Goal: Transaction & Acquisition: Purchase product/service

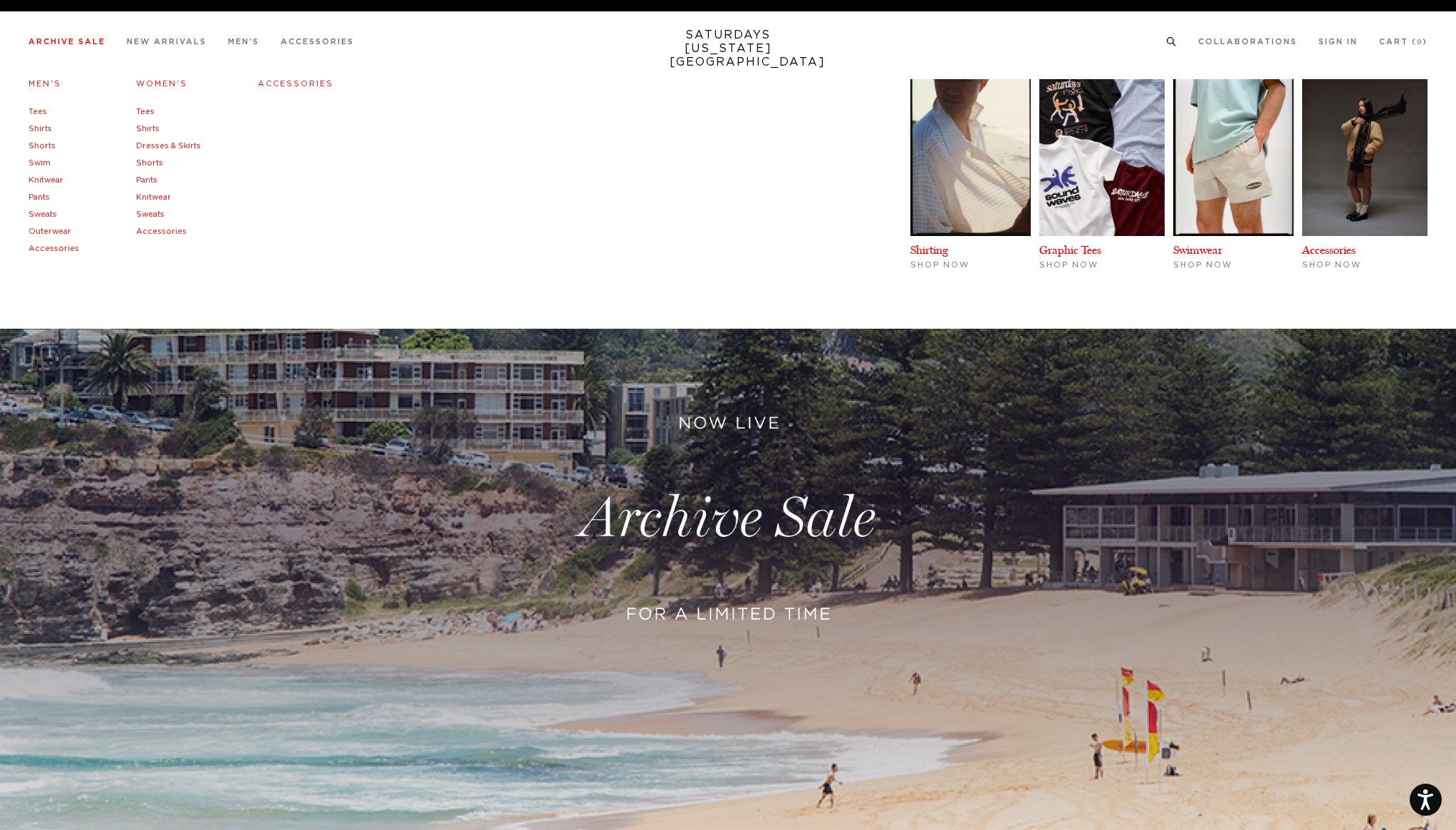
click at [102, 41] on link "Archive Sale" at bounding box center [67, 42] width 77 height 7
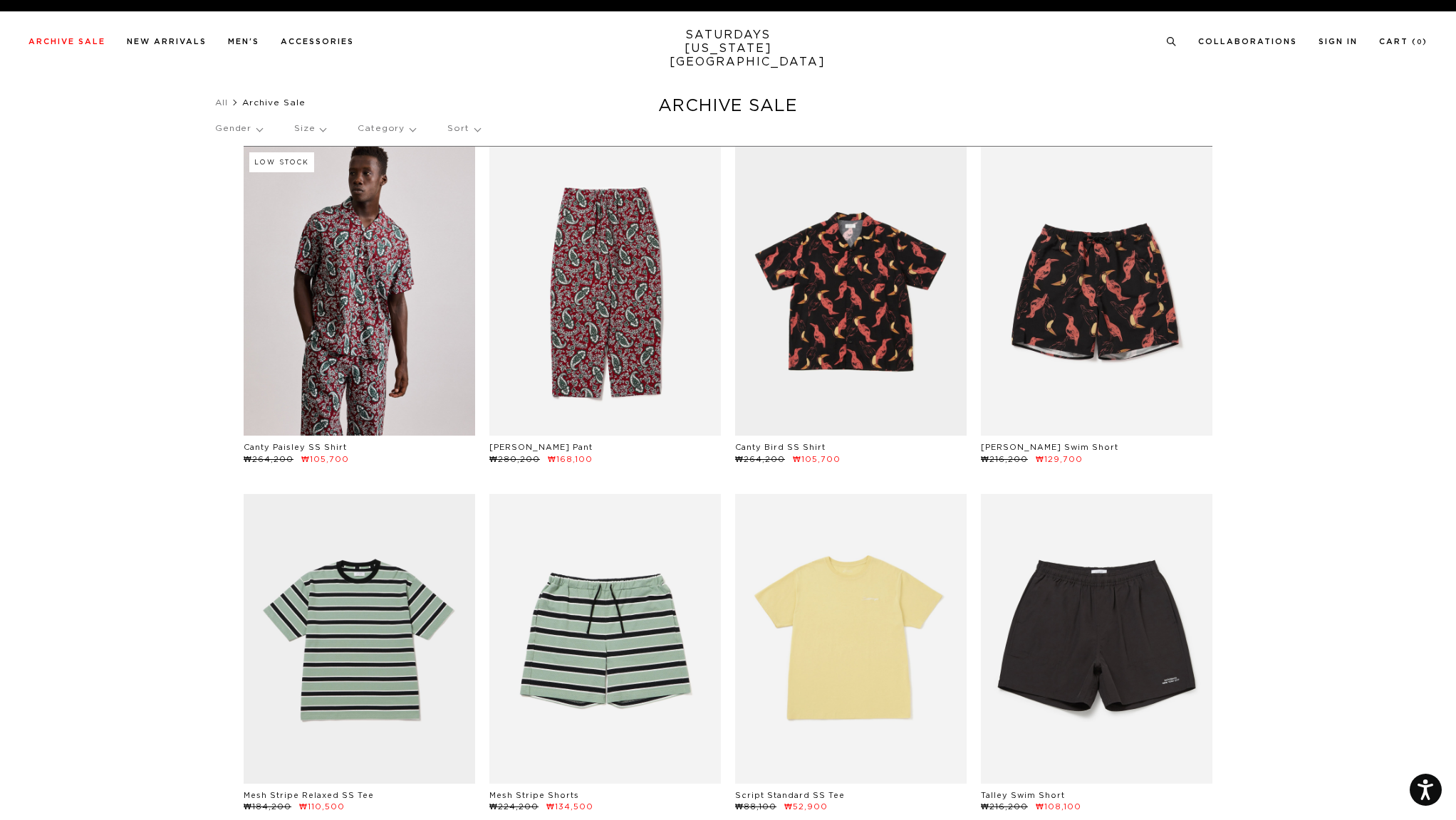
click at [466, 133] on p "Sort" at bounding box center [464, 128] width 33 height 33
click at [492, 197] on p "Price (Highest-lowest)" at bounding box center [504, 197] width 111 height 19
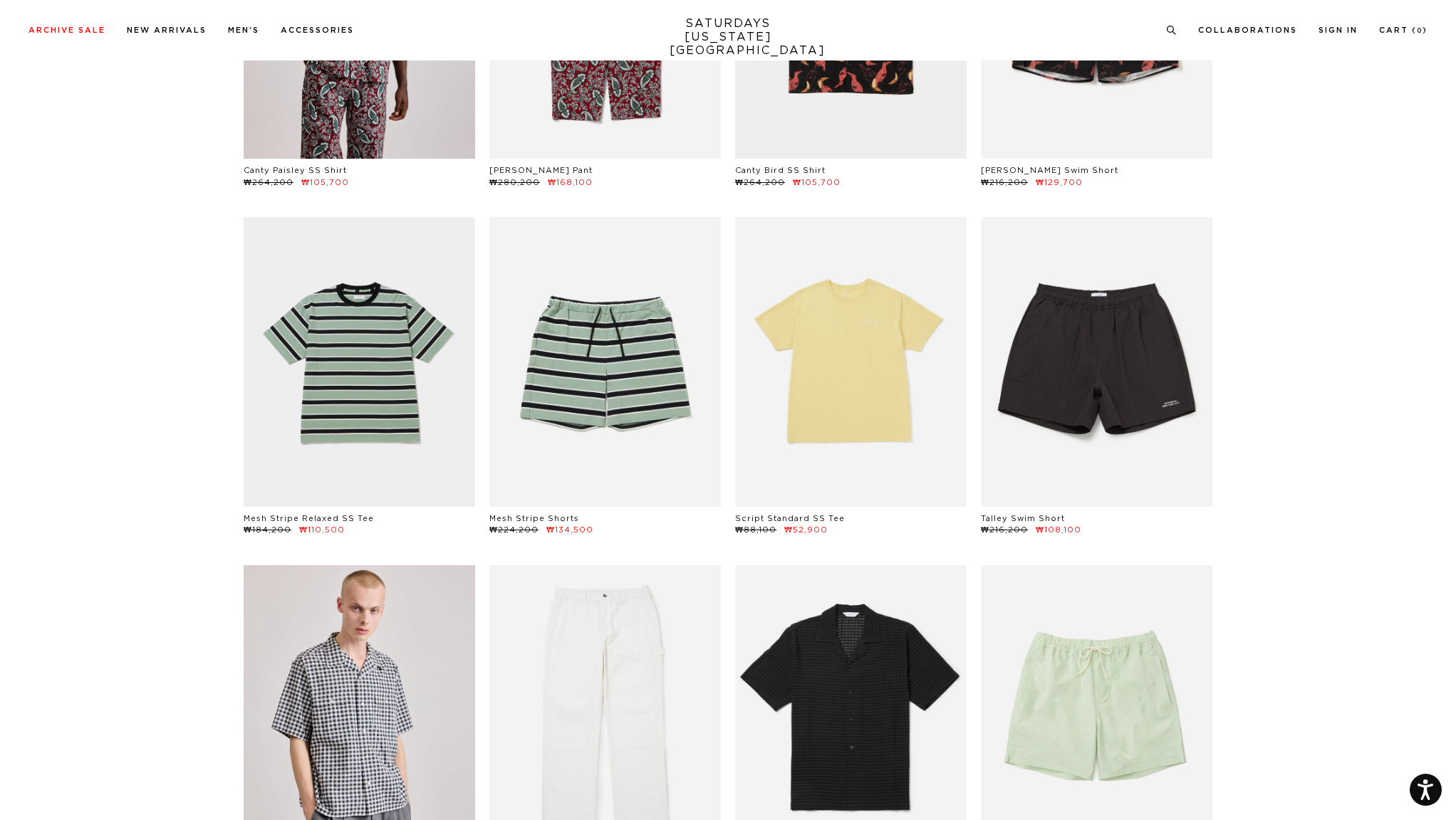
scroll to position [0, 2]
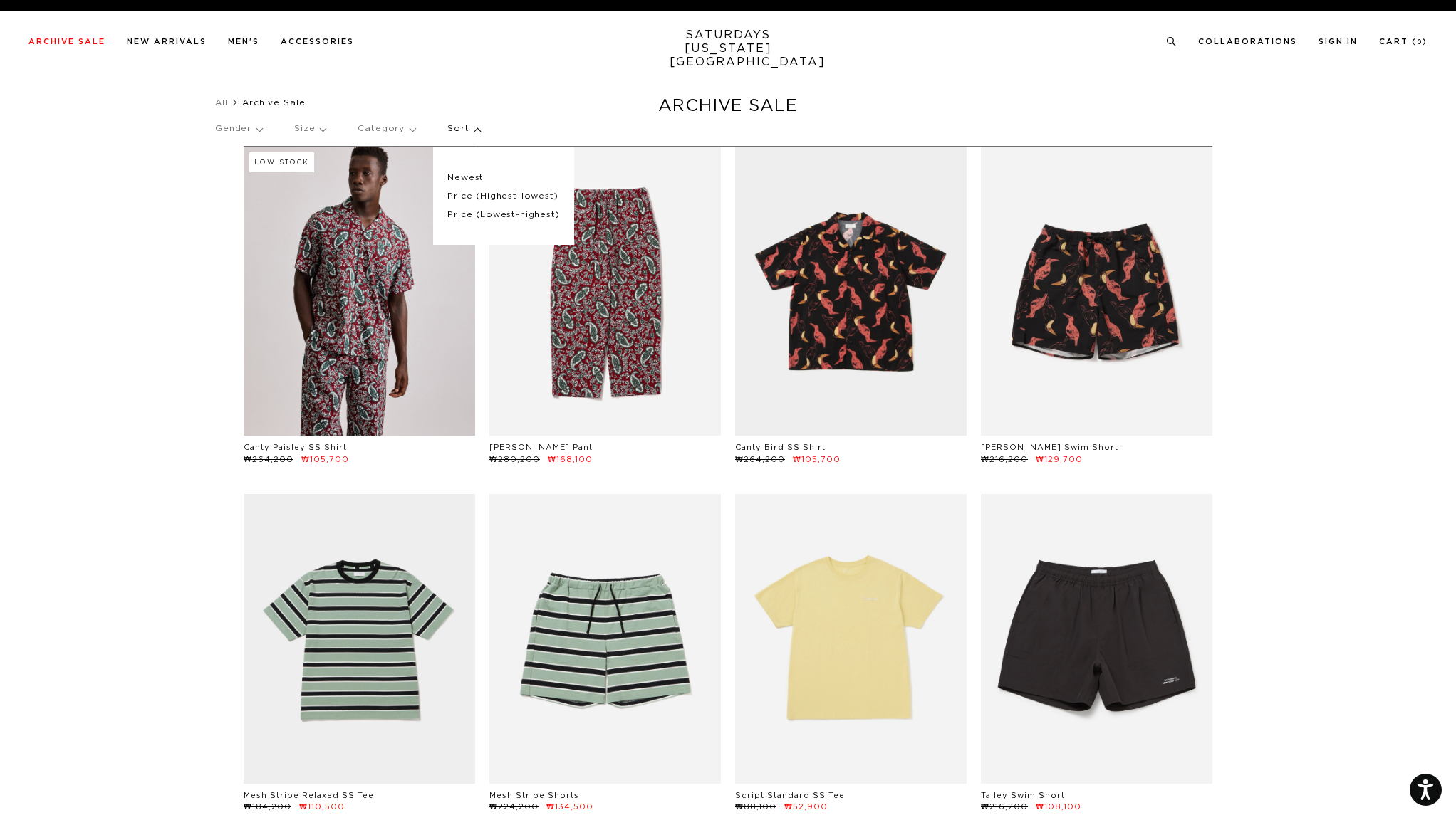
click at [475, 194] on p "Price (Highest-lowest)" at bounding box center [504, 197] width 111 height 19
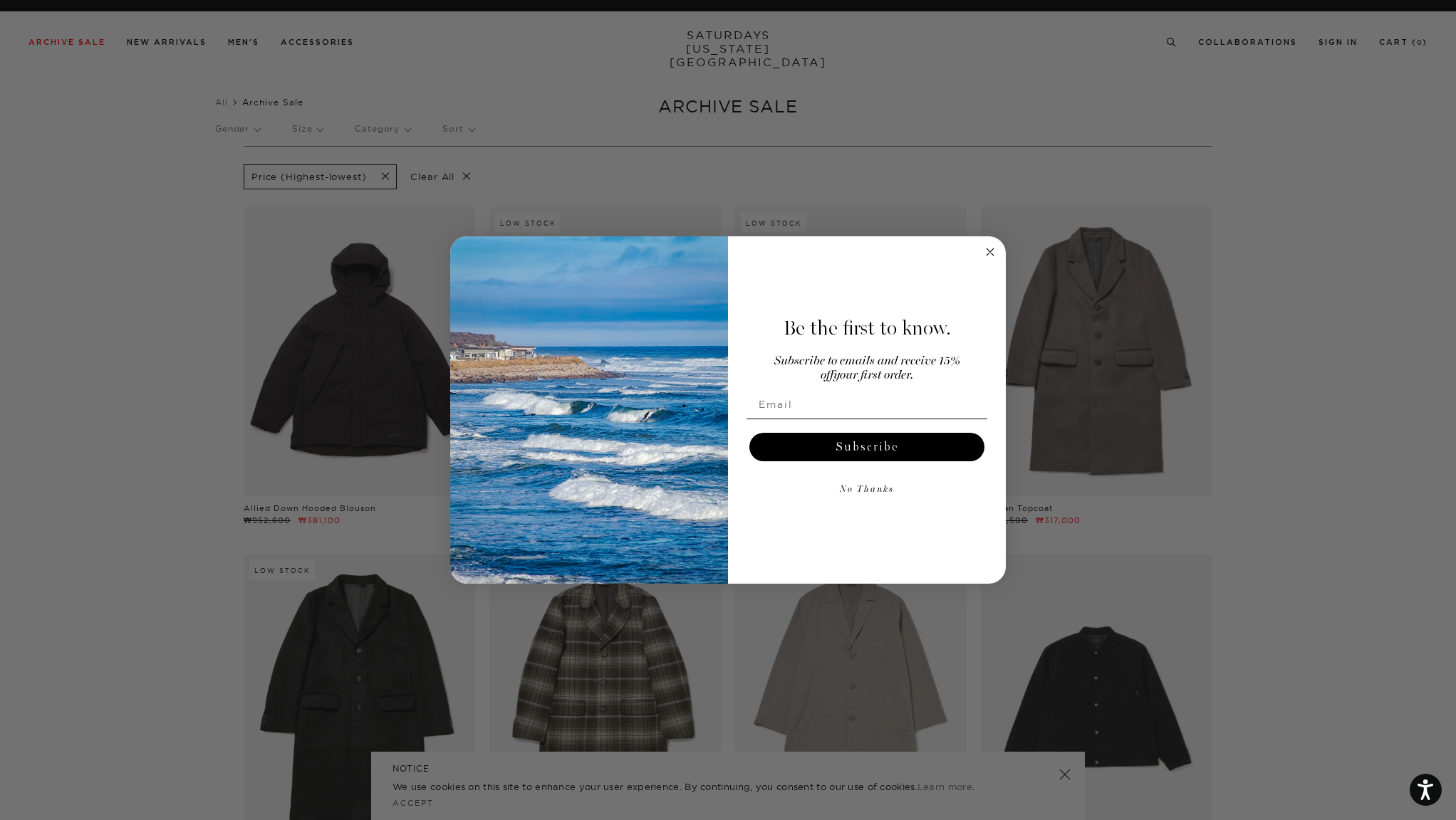
click at [991, 252] on icon "Close dialog" at bounding box center [990, 252] width 17 height 17
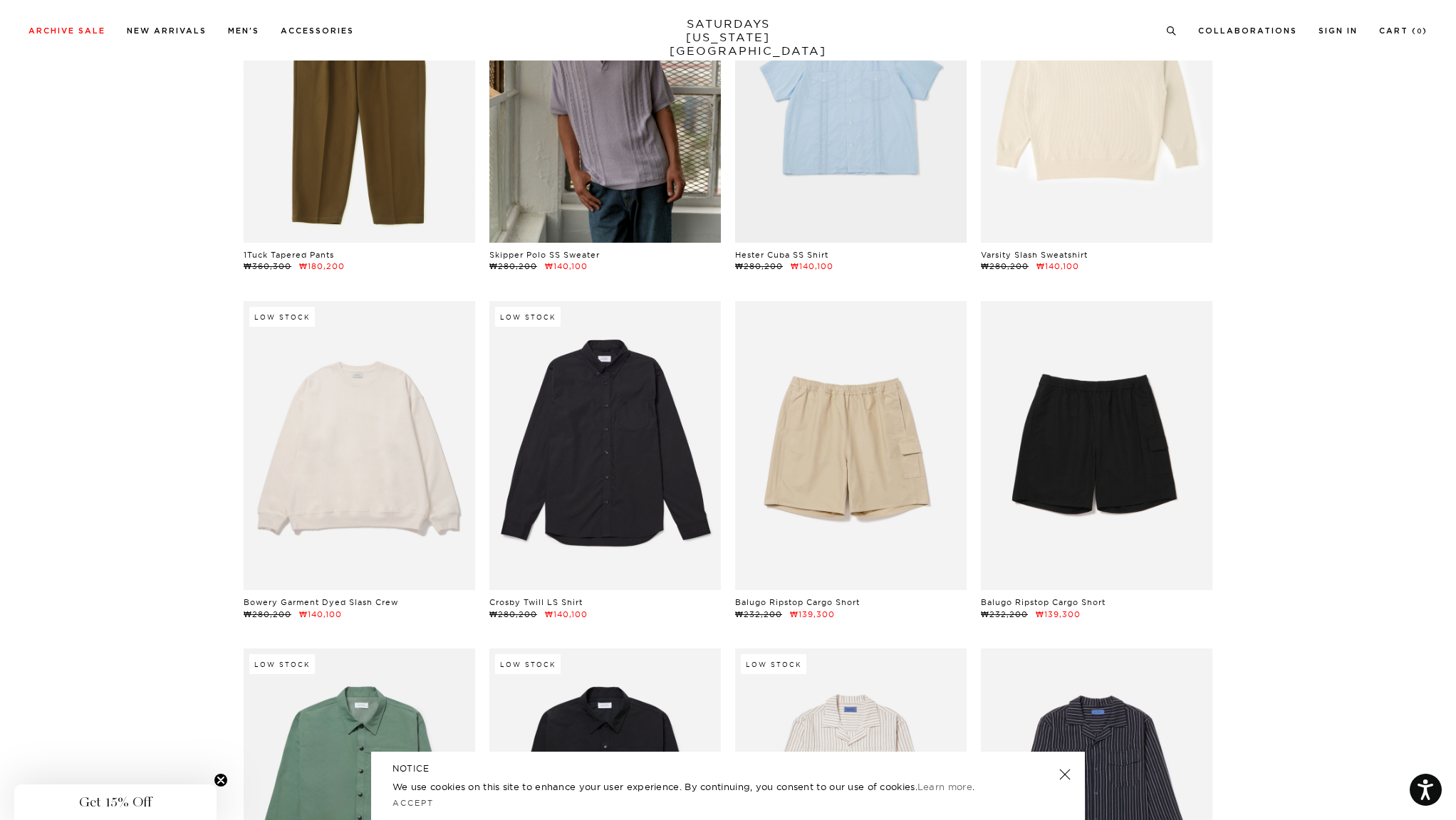
scroll to position [9536, 5]
